Goal: Complete application form: Complete application form

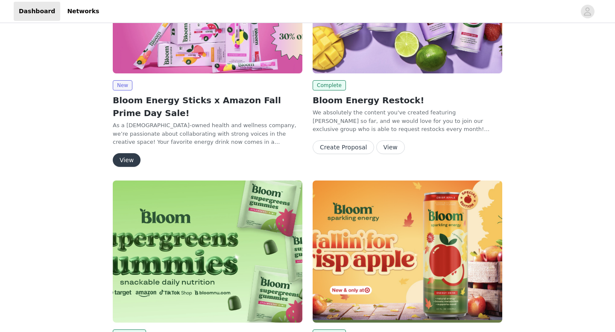
scroll to position [53, 0]
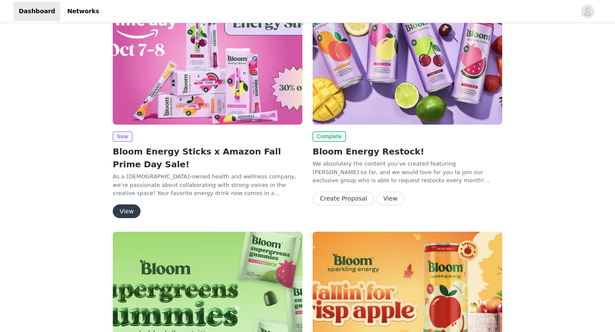
click at [133, 212] on button "View" at bounding box center [127, 212] width 28 height 14
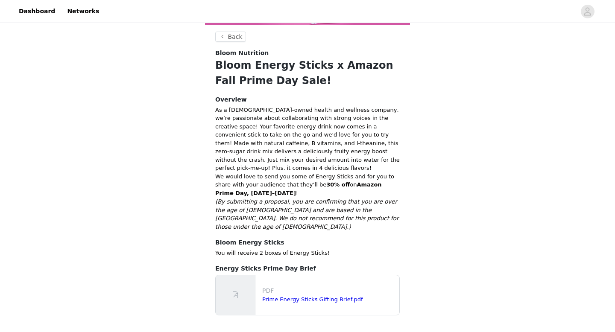
scroll to position [145, 0]
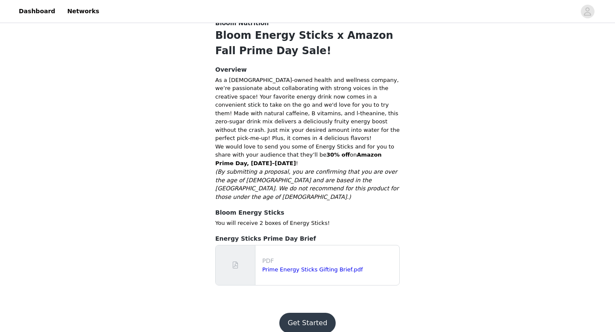
click at [319, 322] on button "Get Started" at bounding box center [307, 323] width 57 height 20
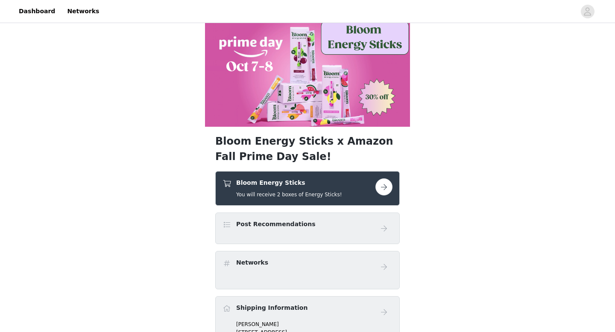
scroll to position [13, 0]
click at [380, 190] on button "button" at bounding box center [383, 186] width 17 height 17
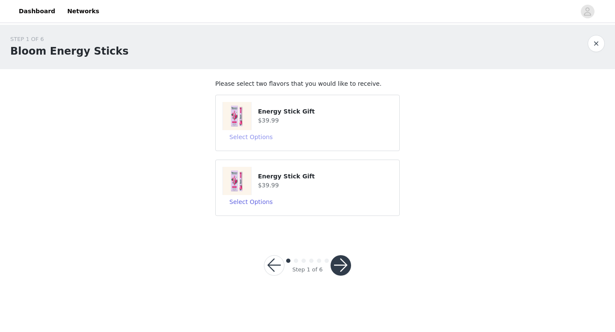
click at [250, 139] on button "Select Options" at bounding box center [250, 137] width 57 height 14
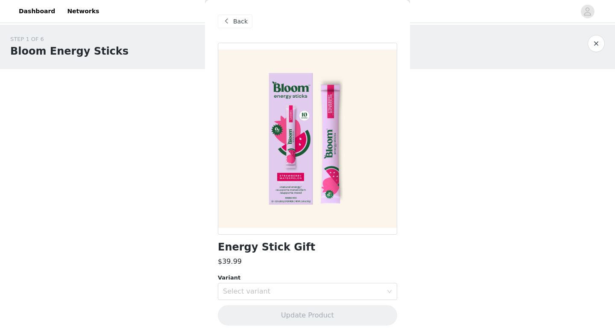
scroll to position [3, 0]
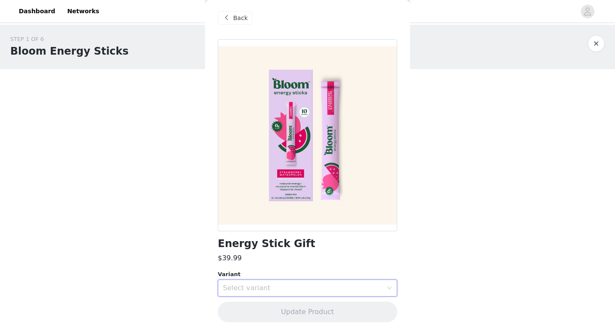
click at [279, 294] on div "Select variant" at bounding box center [305, 288] width 164 height 16
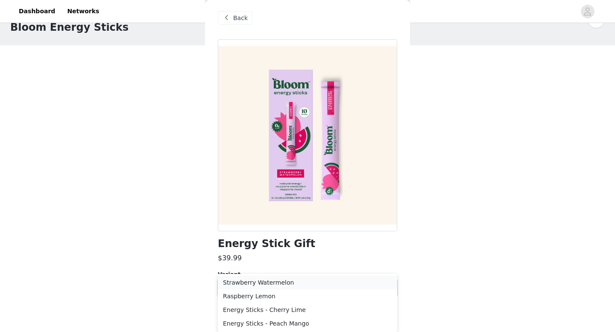
click at [295, 283] on li "Strawberry Watermelon" at bounding box center [307, 283] width 179 height 14
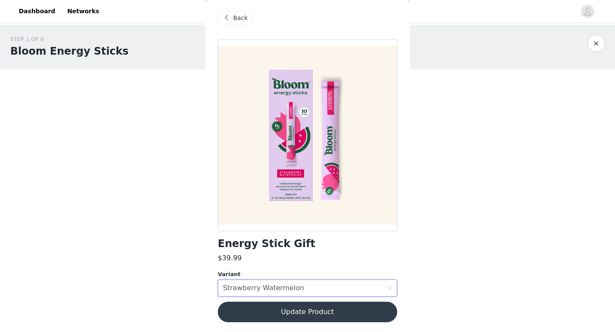
scroll to position [0, 0]
click at [307, 309] on button "Update Product" at bounding box center [307, 312] width 179 height 20
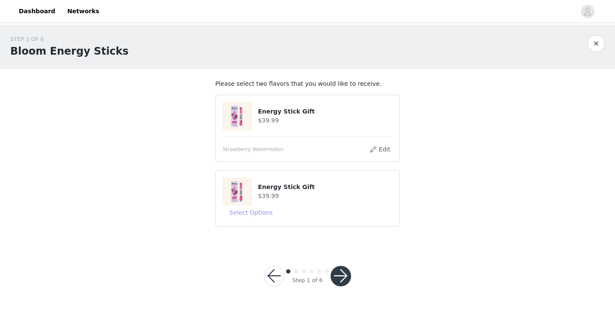
click at [250, 210] on button "Select Options" at bounding box center [250, 213] width 57 height 14
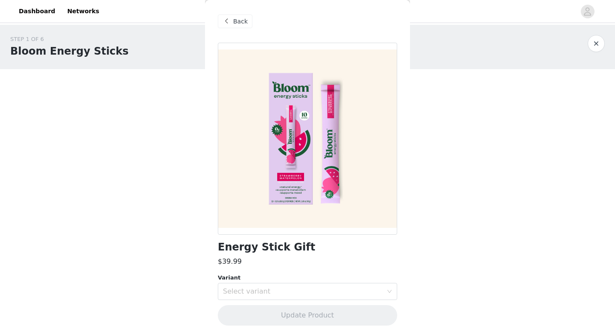
scroll to position [3, 0]
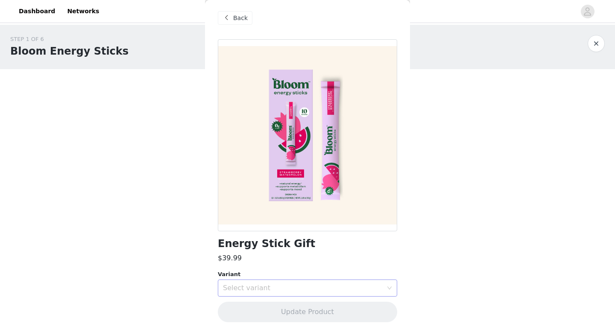
click at [308, 287] on div "Select variant" at bounding box center [303, 288] width 160 height 9
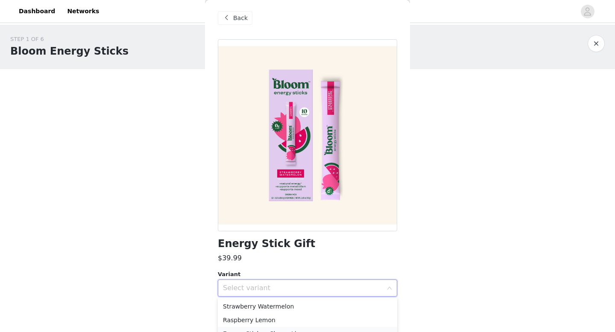
scroll to position [24, 0]
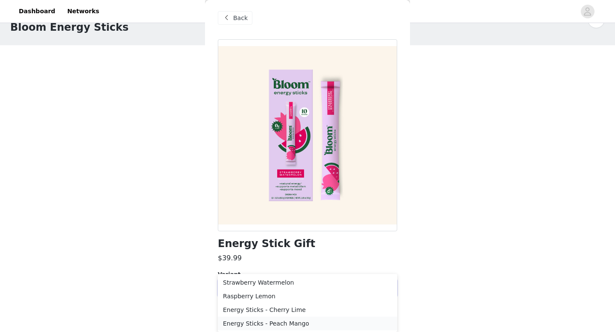
click at [298, 325] on li "Energy Sticks - Peach Mango" at bounding box center [307, 324] width 179 height 14
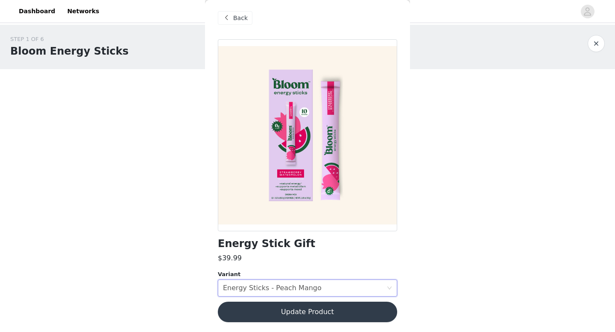
scroll to position [0, 0]
click at [309, 314] on button "Update Product" at bounding box center [307, 312] width 179 height 20
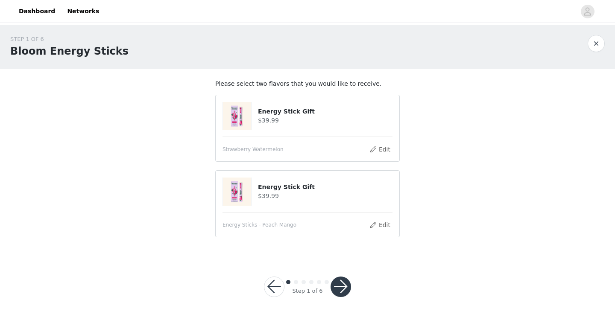
click at [345, 283] on button "button" at bounding box center [341, 287] width 20 height 20
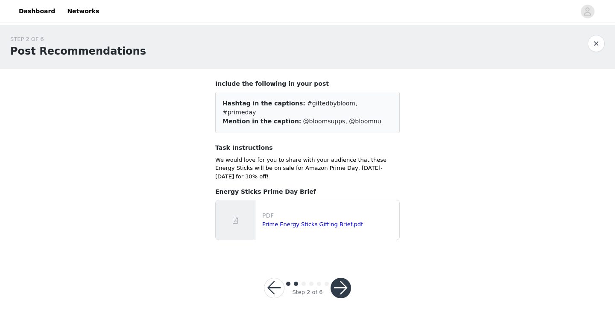
click at [342, 278] on button "button" at bounding box center [341, 288] width 20 height 20
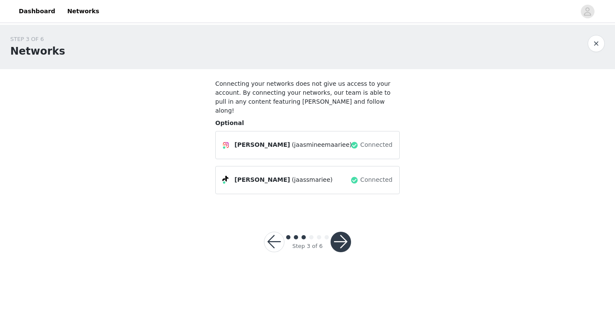
click at [347, 232] on button "button" at bounding box center [341, 242] width 20 height 20
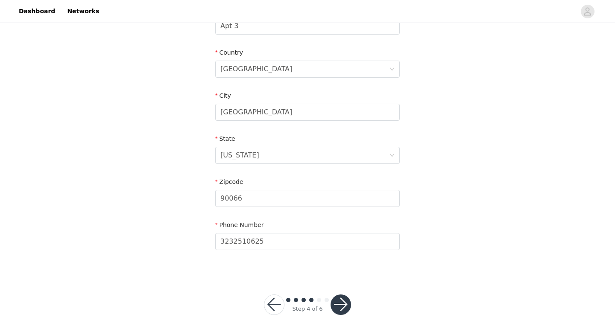
scroll to position [250, 0]
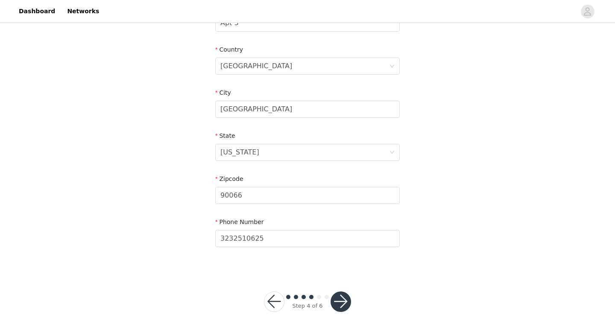
click at [340, 301] on button "button" at bounding box center [341, 302] width 20 height 20
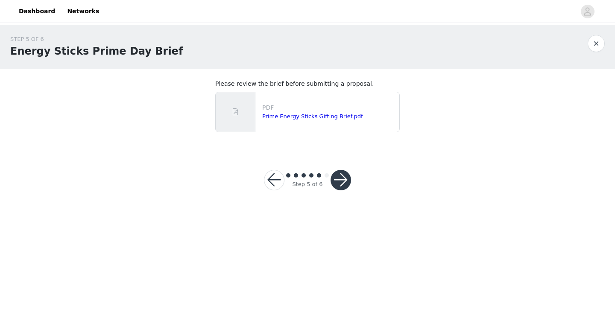
click at [342, 173] on button "button" at bounding box center [341, 180] width 20 height 20
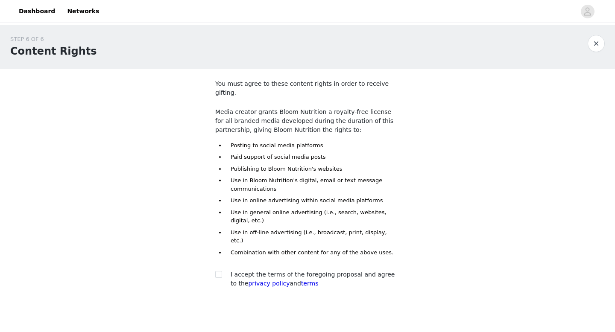
click at [282, 271] on span "I accept the terms of the foregoing proposal and agree to the privacy policy an…" at bounding box center [313, 279] width 164 height 16
click at [220, 271] on input "checkbox" at bounding box center [218, 274] width 6 height 6
checkbox input "true"
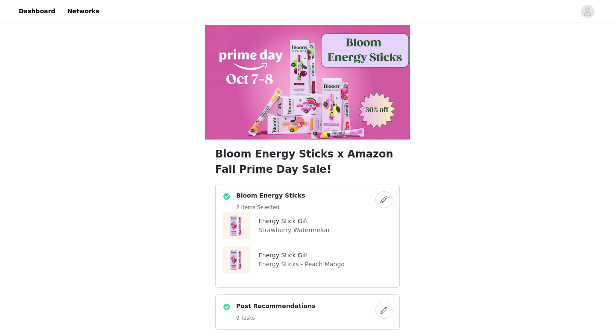
scroll to position [436, 0]
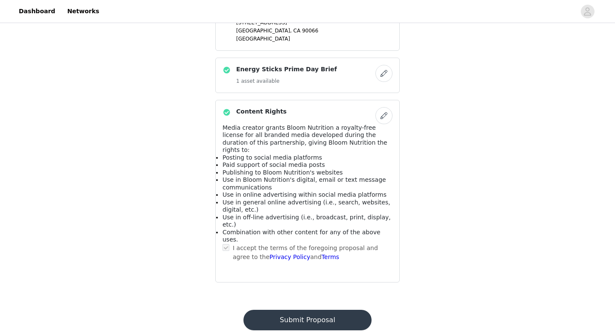
click at [329, 310] on button "Submit Proposal" at bounding box center [307, 320] width 128 height 20
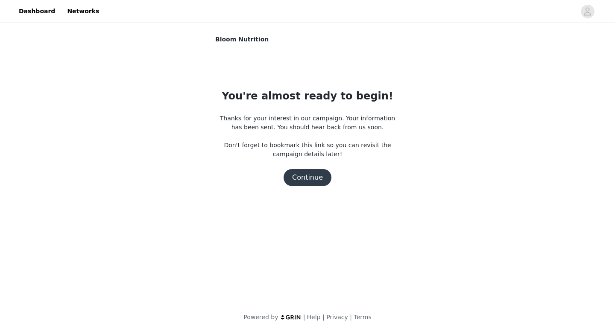
scroll to position [0, 0]
click at [314, 182] on button "Continue" at bounding box center [308, 177] width 48 height 17
